Goal: Task Accomplishment & Management: Manage account settings

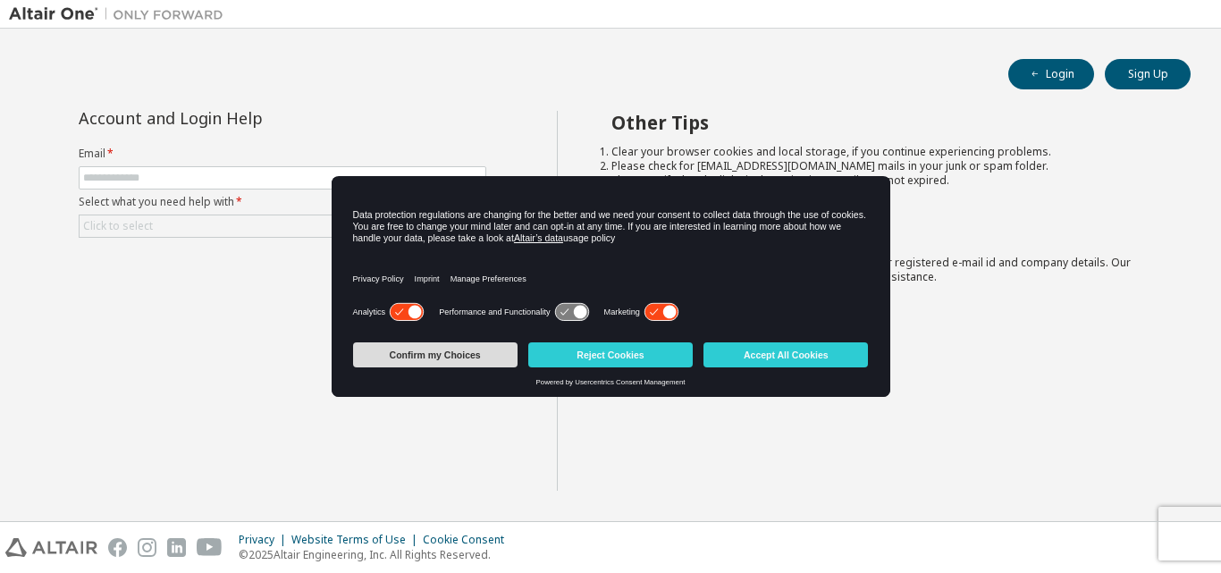
click at [493, 353] on button "Confirm my Choices" at bounding box center [435, 354] width 164 height 25
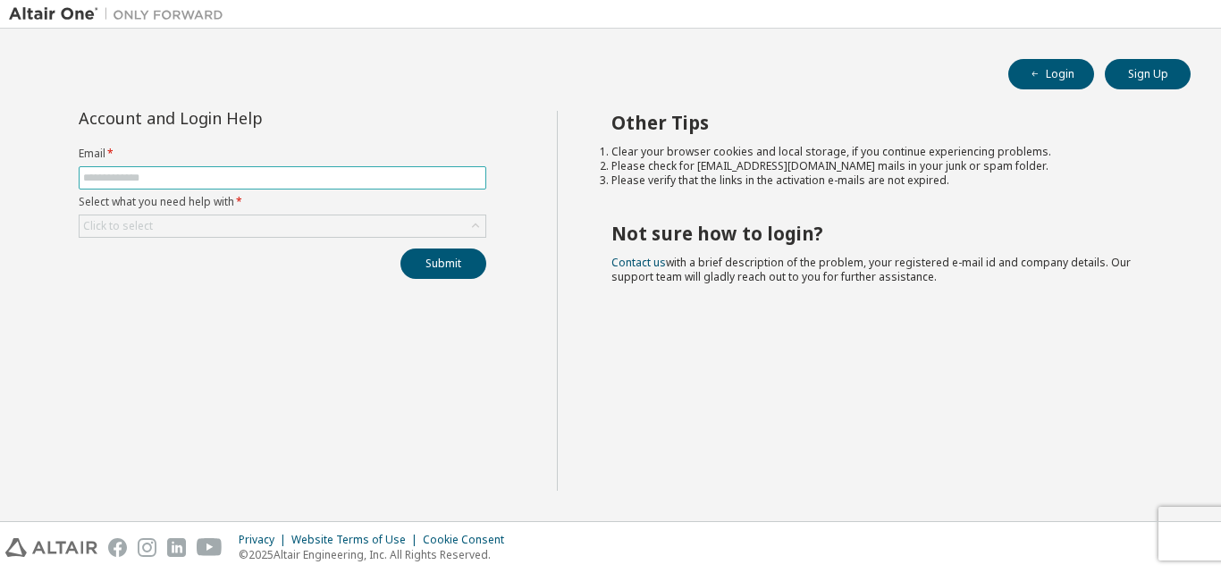
click at [180, 171] on input "text" at bounding box center [282, 178] width 399 height 14
type input "**********"
click at [218, 230] on div "Click to select" at bounding box center [283, 225] width 406 height 21
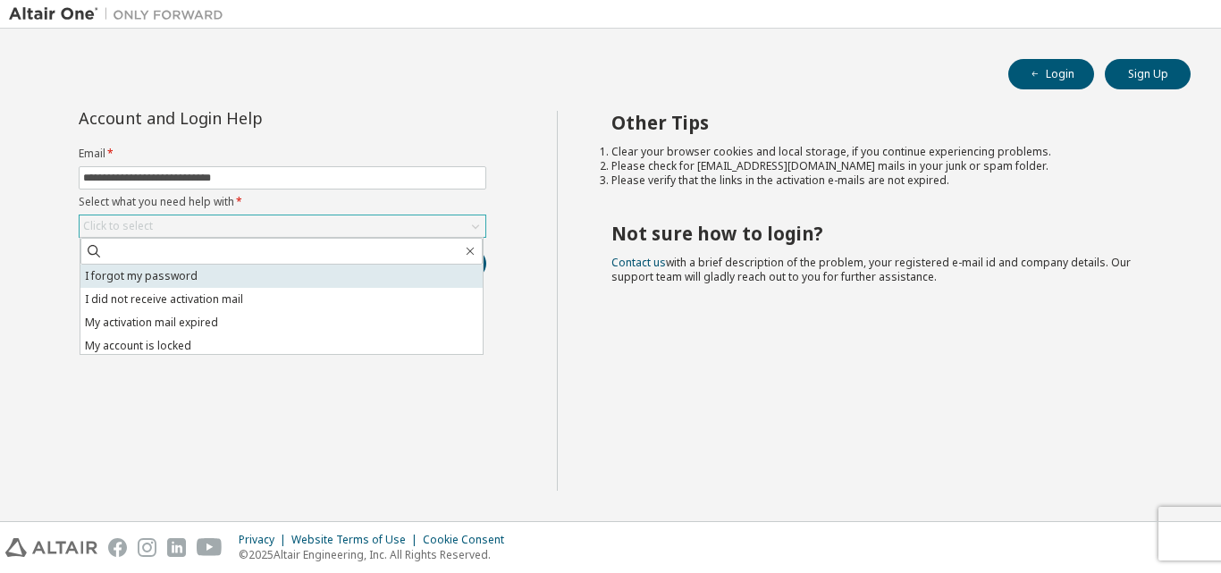
click at [218, 271] on li "I forgot my password" at bounding box center [281, 275] width 402 height 23
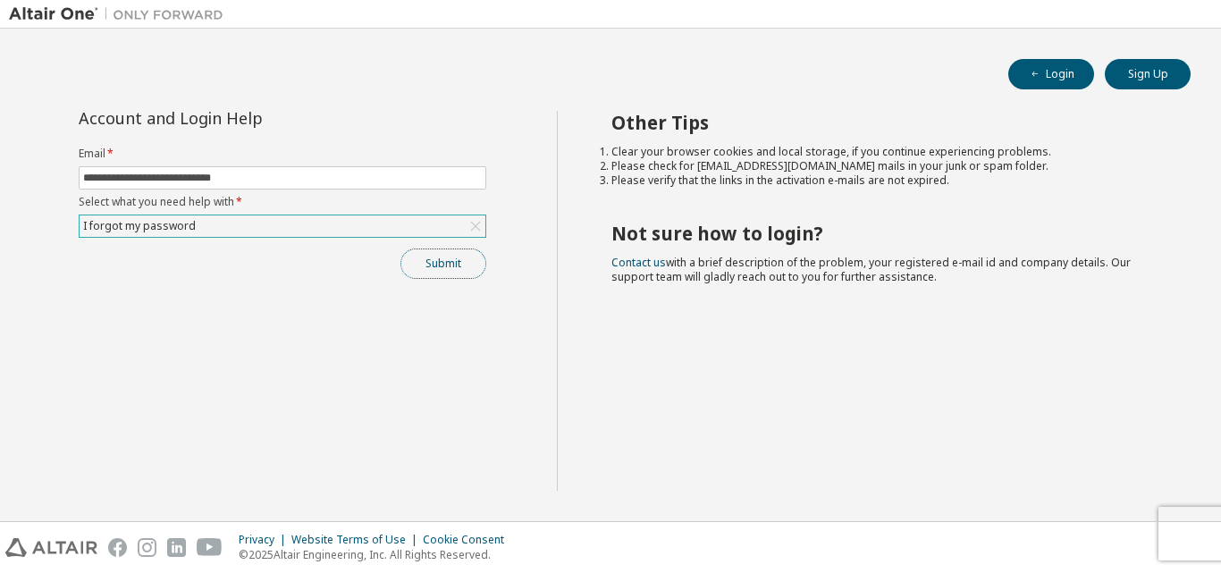
click at [443, 258] on button "Submit" at bounding box center [443, 263] width 86 height 30
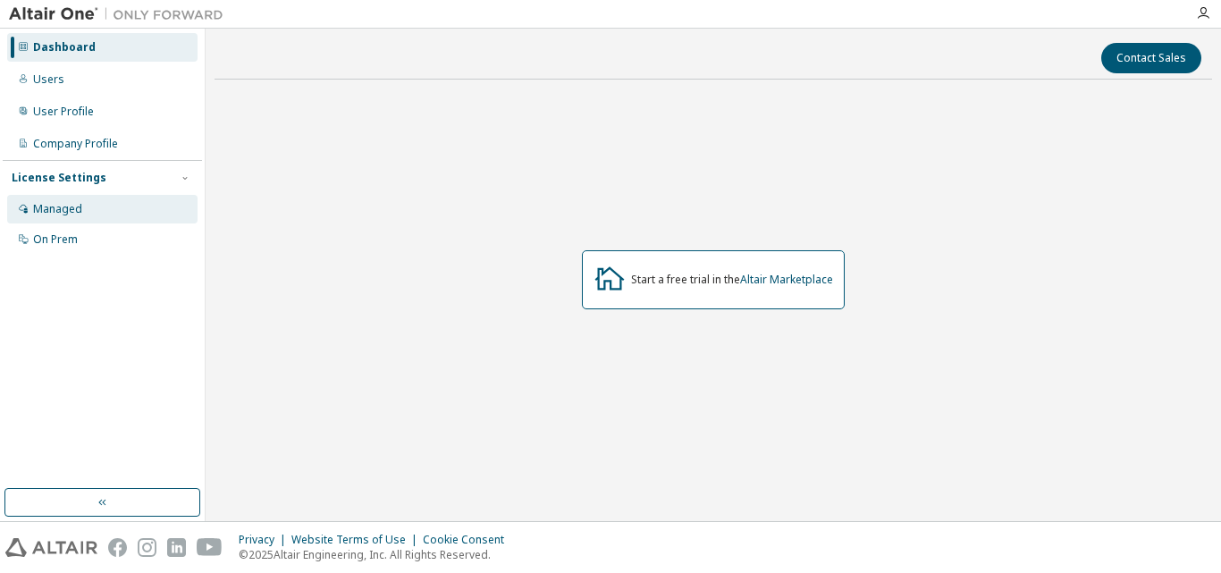
click at [120, 221] on div "Managed" at bounding box center [102, 209] width 190 height 29
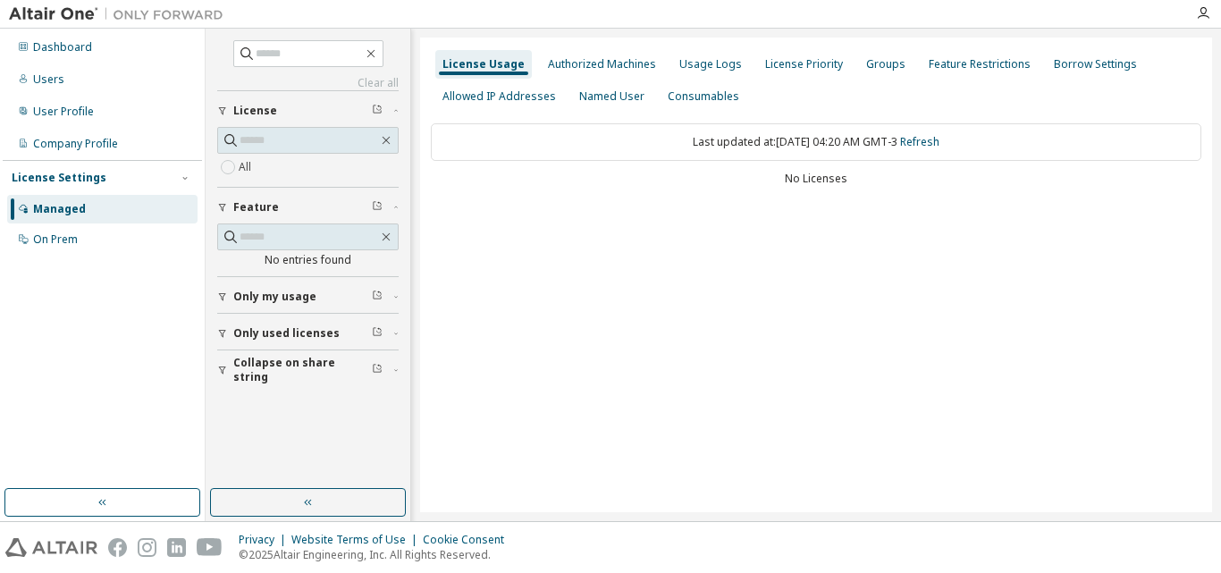
click at [325, 298] on div "Only my usage" at bounding box center [313, 297] width 160 height 14
click at [590, 65] on div "Authorized Machines" at bounding box center [602, 64] width 108 height 14
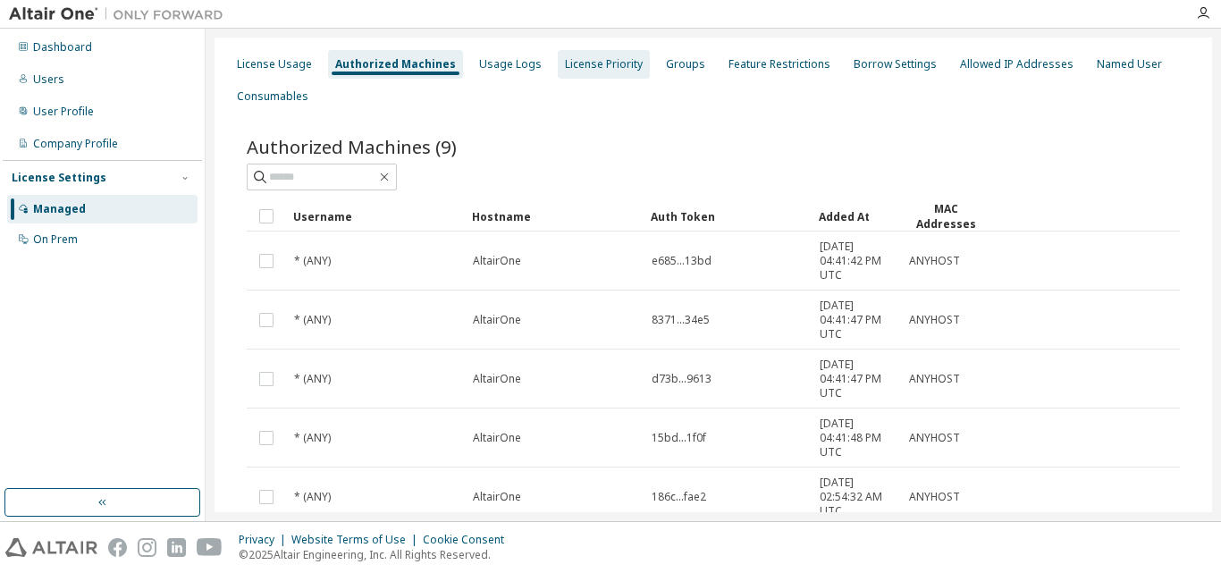
click at [628, 68] on div "License Priority" at bounding box center [604, 64] width 92 height 29
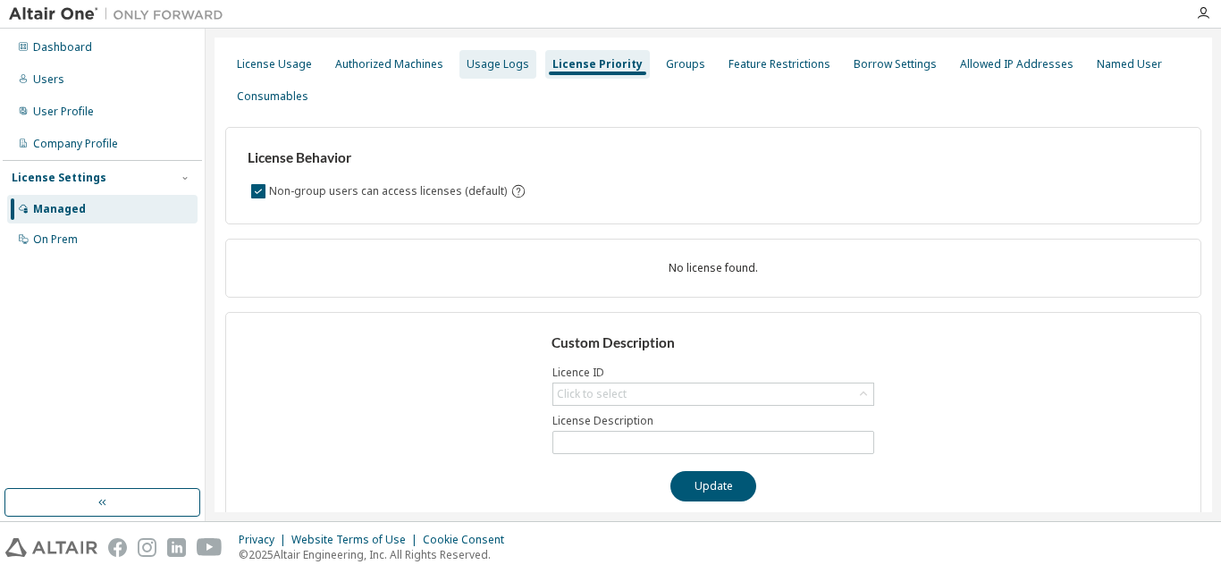
click at [525, 61] on div "Usage Logs" at bounding box center [497, 64] width 77 height 29
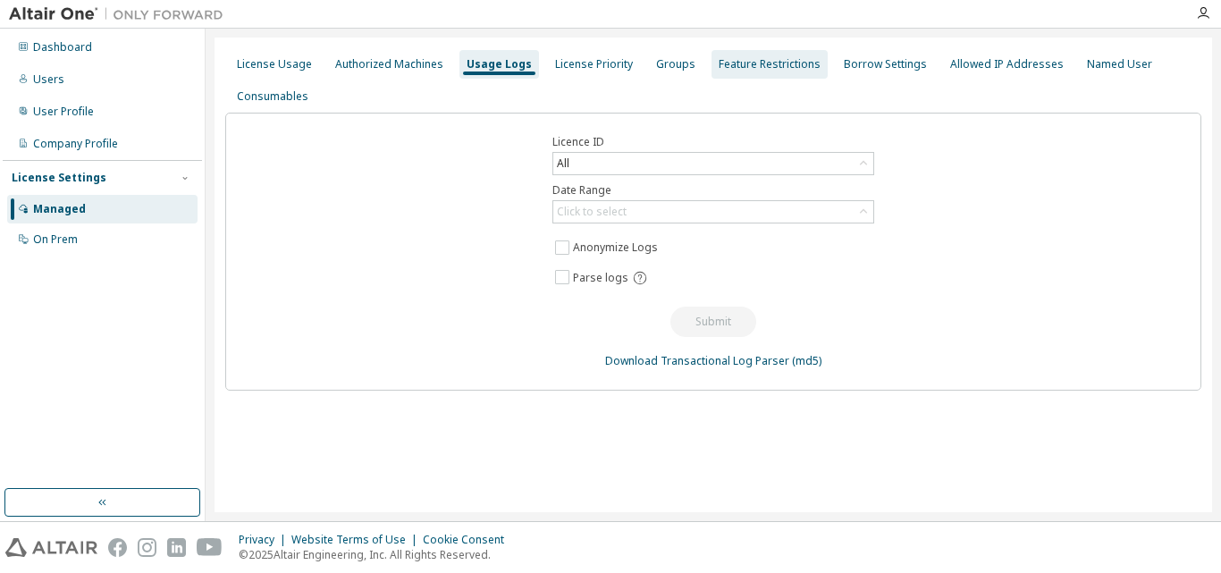
click at [745, 73] on div "Feature Restrictions" at bounding box center [769, 64] width 116 height 29
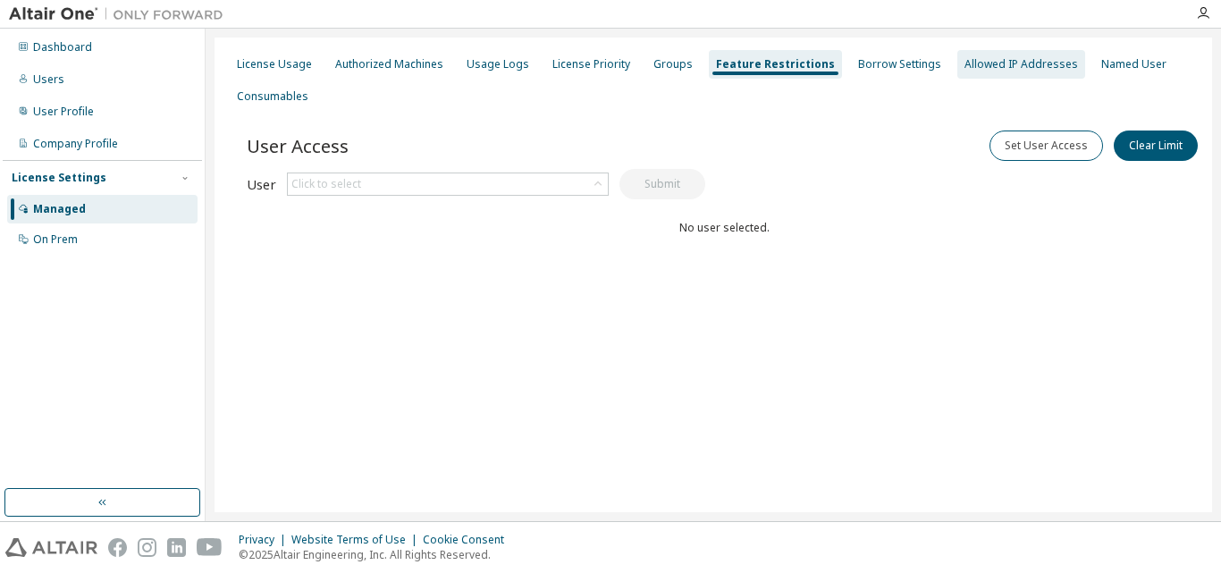
click at [966, 65] on div "Allowed IP Addresses" at bounding box center [1020, 64] width 113 height 14
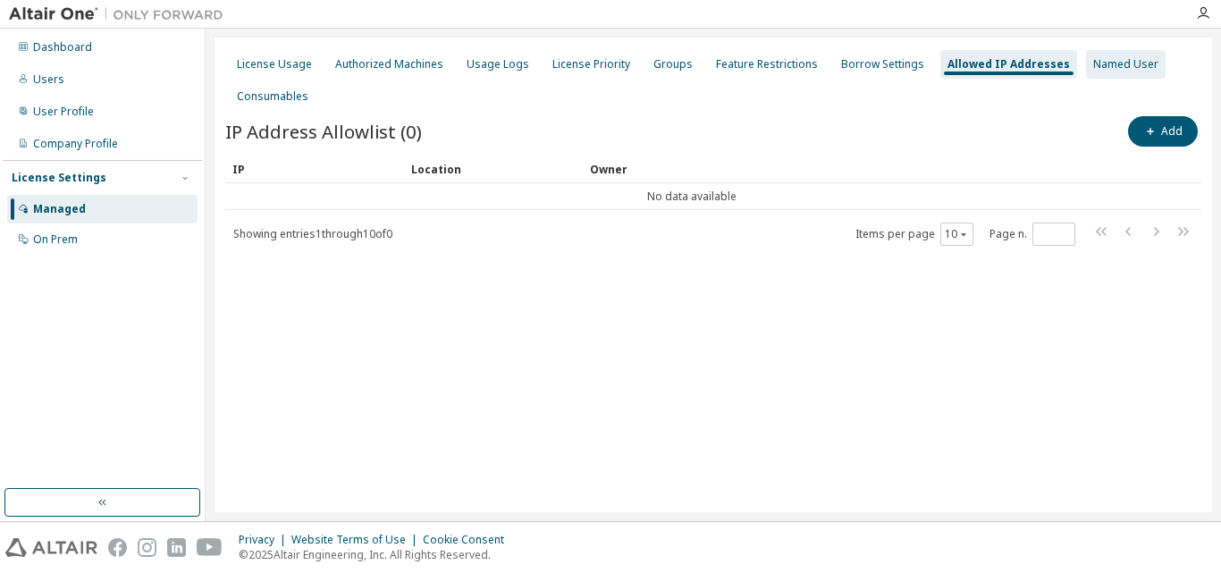
click at [1093, 66] on div "Named User" at bounding box center [1125, 64] width 65 height 14
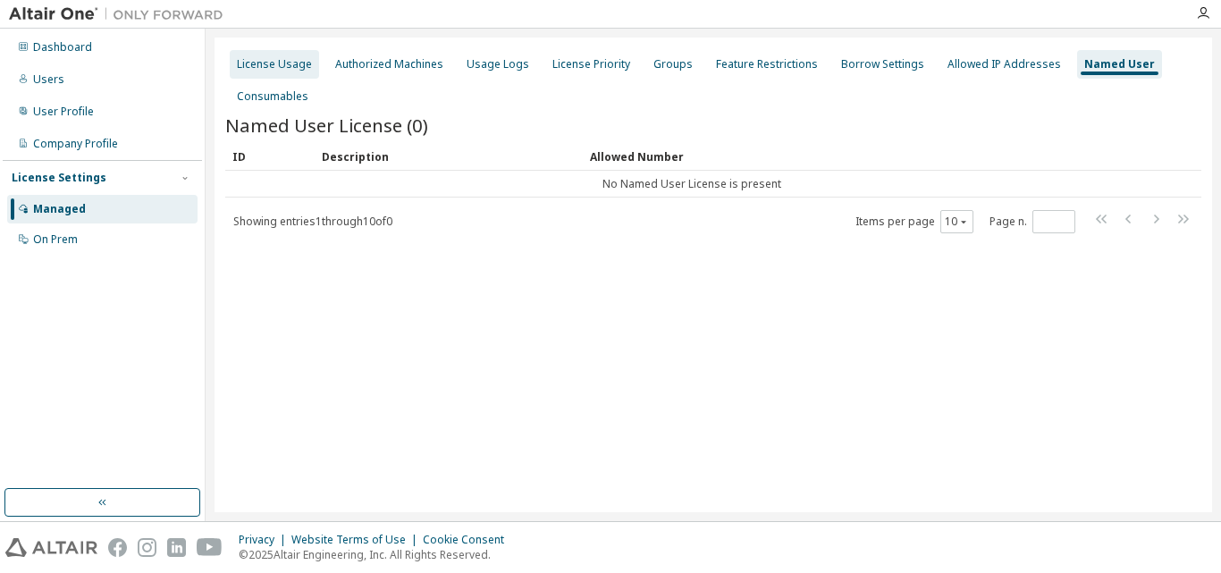
click at [284, 63] on div "License Usage" at bounding box center [274, 64] width 75 height 14
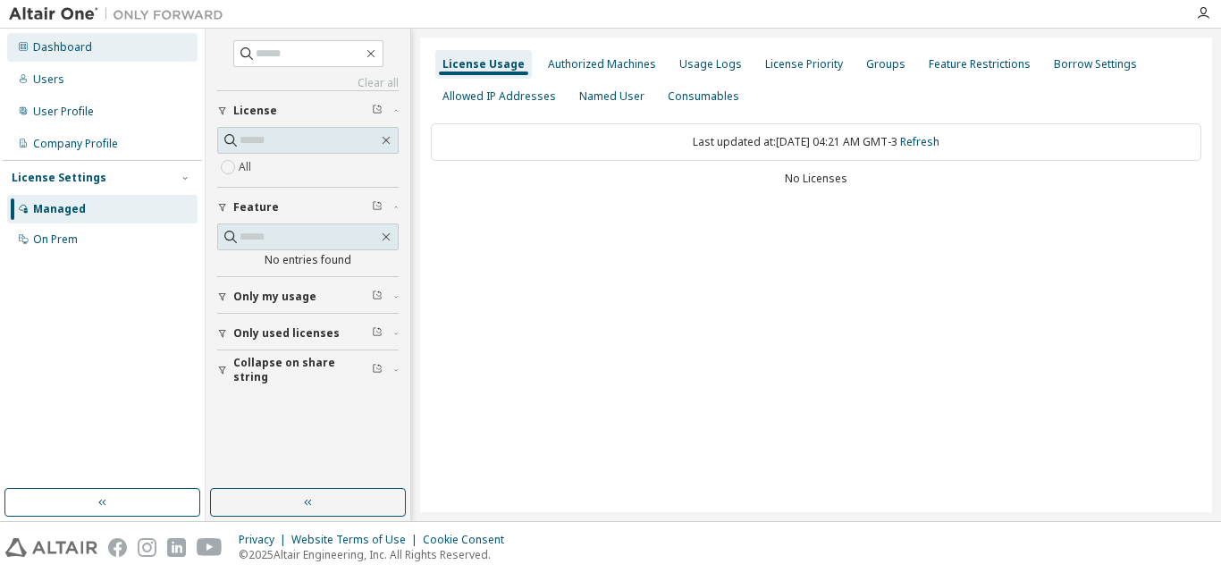
click at [94, 55] on div "Dashboard" at bounding box center [102, 47] width 190 height 29
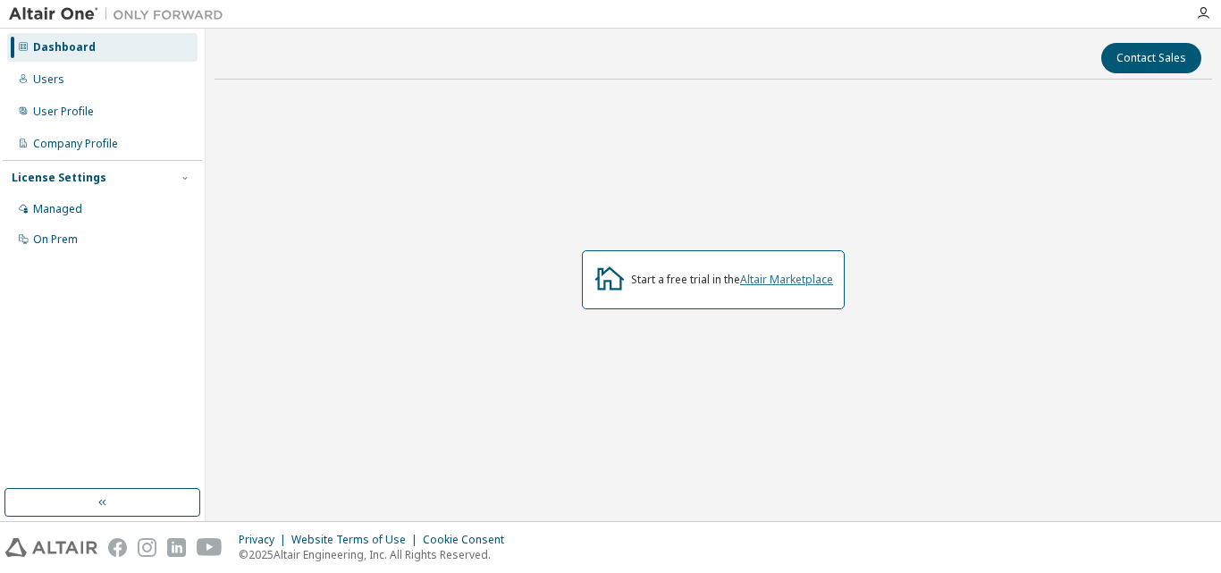
click at [801, 276] on link "Altair Marketplace" at bounding box center [786, 279] width 93 height 15
